Goal: Find specific page/section: Find specific page/section

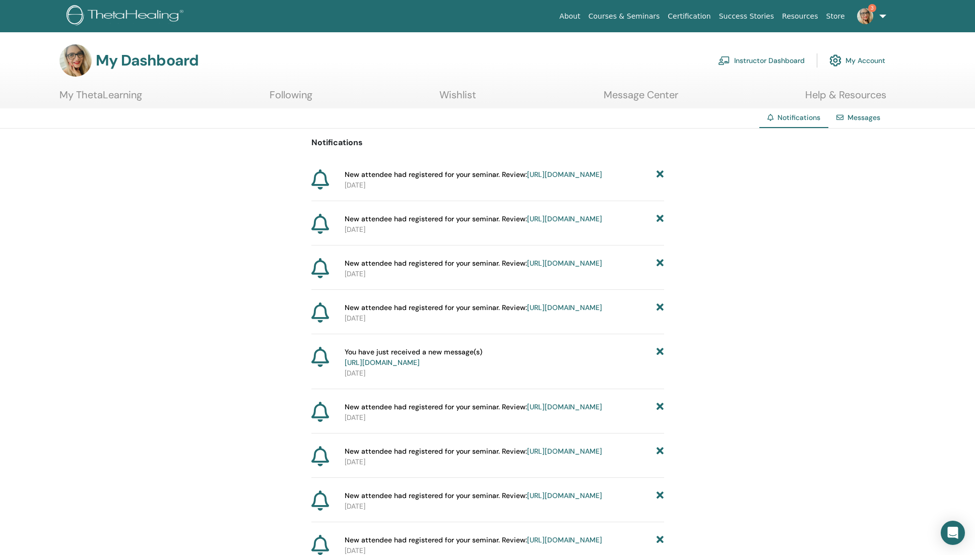
click at [527, 179] on link "https://member.thetahealing.com/instructor/seminar/374611/attendees" at bounding box center [564, 174] width 75 height 9
